Goal: Task Accomplishment & Management: Complete application form

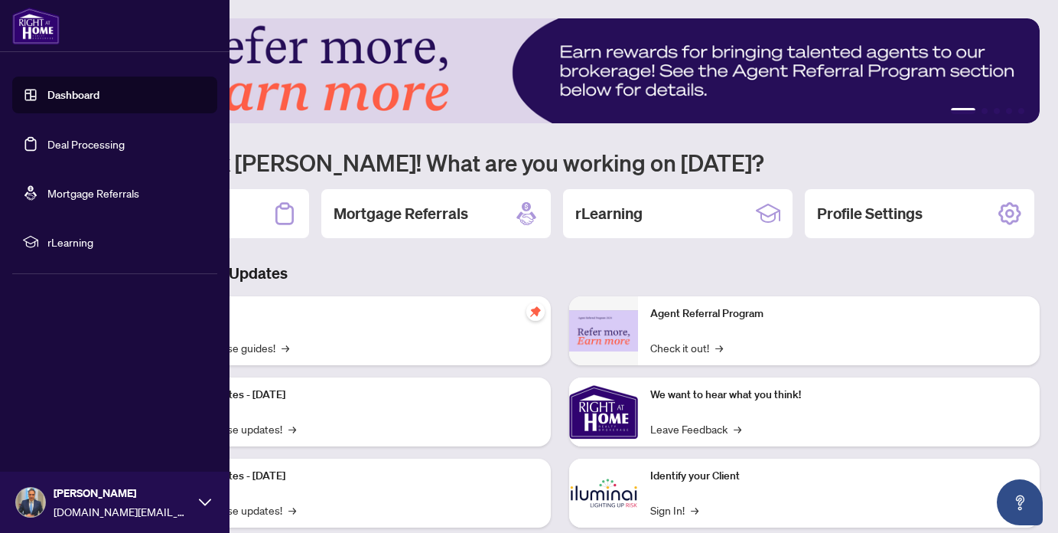
click at [93, 145] on link "Deal Processing" at bounding box center [85, 144] width 77 height 14
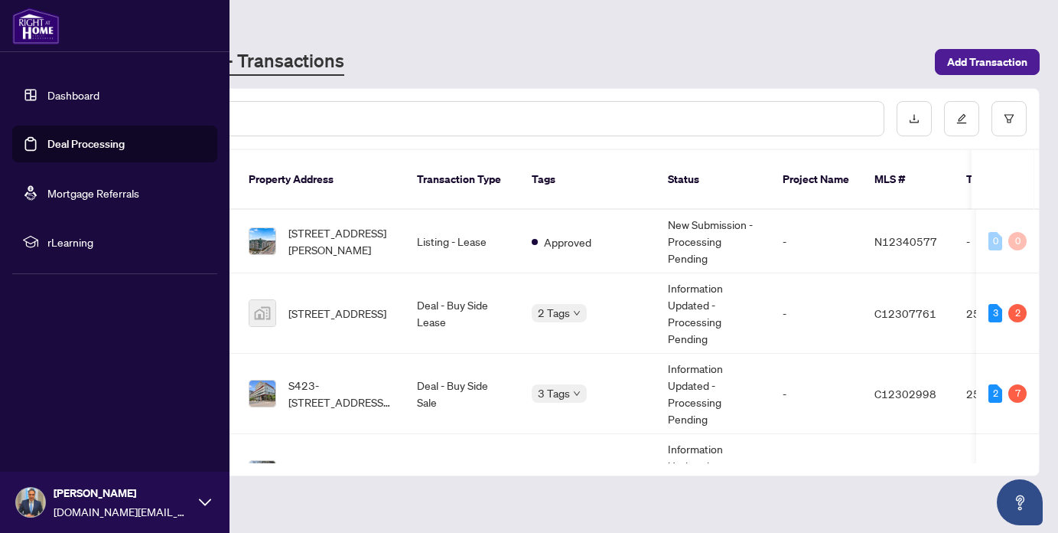
click at [66, 140] on link "Deal Processing" at bounding box center [85, 144] width 77 height 14
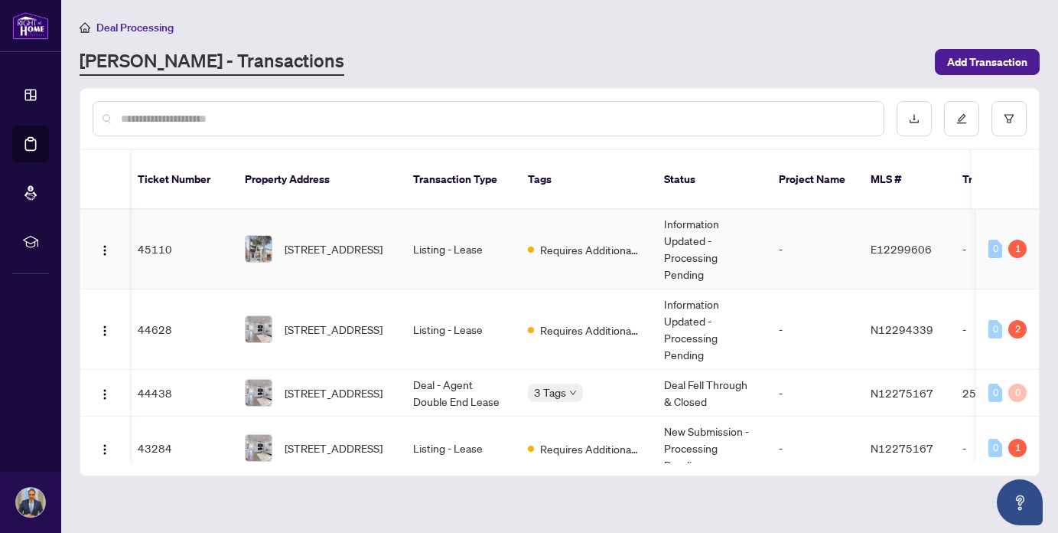
scroll to position [0, 2]
click at [424, 309] on td "Listing - Lease" at bounding box center [460, 329] width 115 height 80
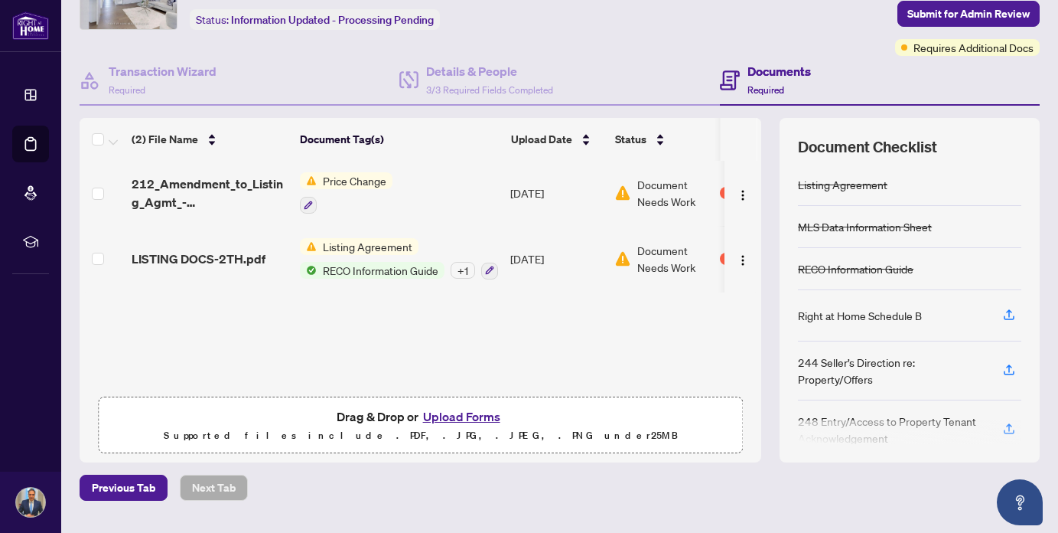
scroll to position [96, 0]
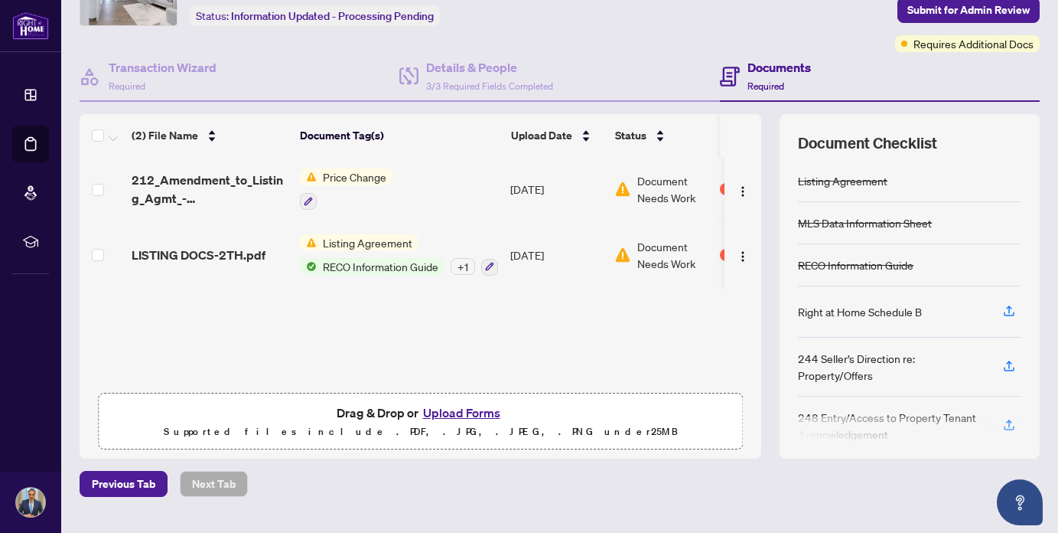
click at [454, 414] on button "Upload Forms" at bounding box center [462, 413] width 86 height 20
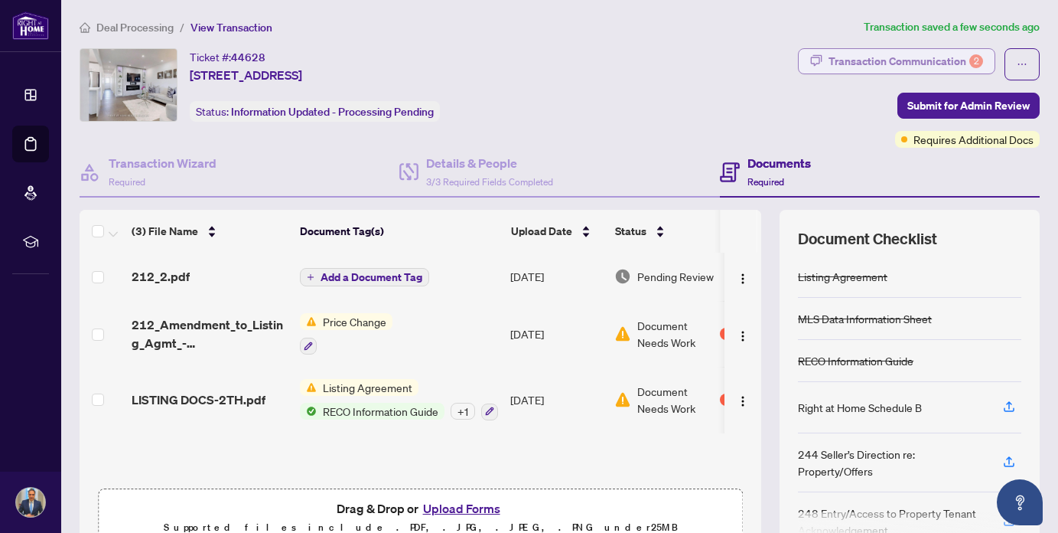
scroll to position [0, 0]
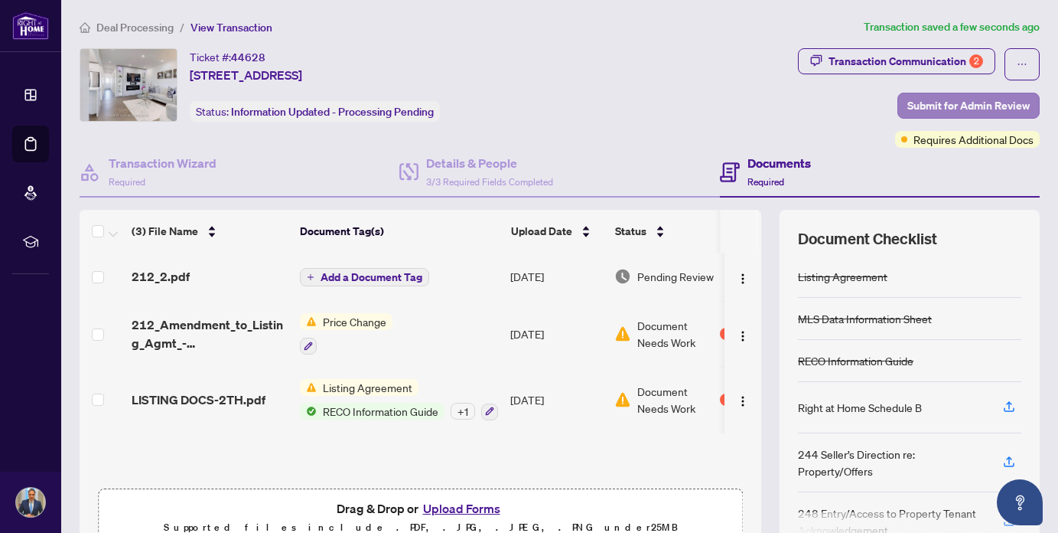
click at [970, 103] on span "Submit for Admin Review" at bounding box center [969, 105] width 122 height 24
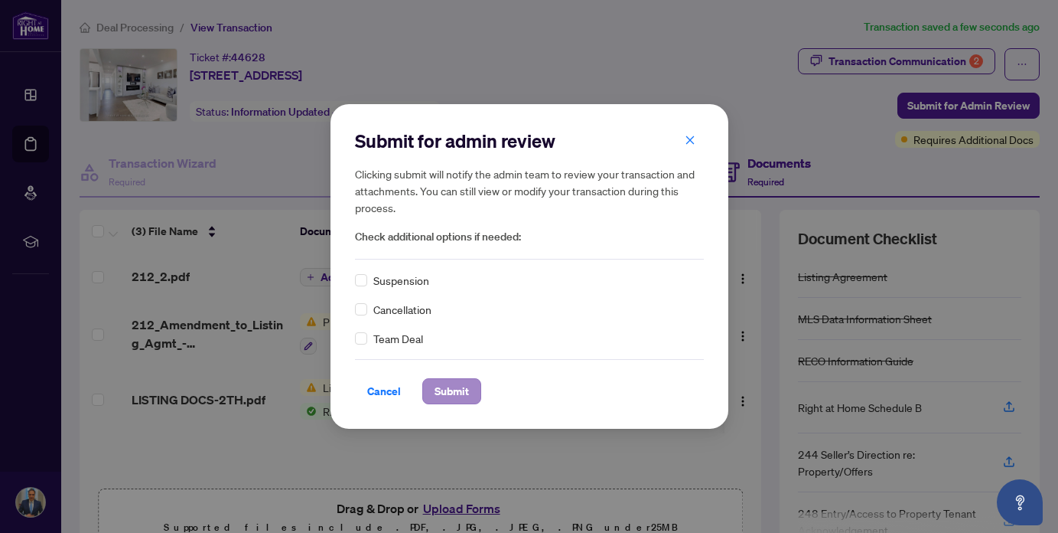
click at [440, 395] on span "Submit" at bounding box center [452, 391] width 34 height 24
